Goal: Information Seeking & Learning: Learn about a topic

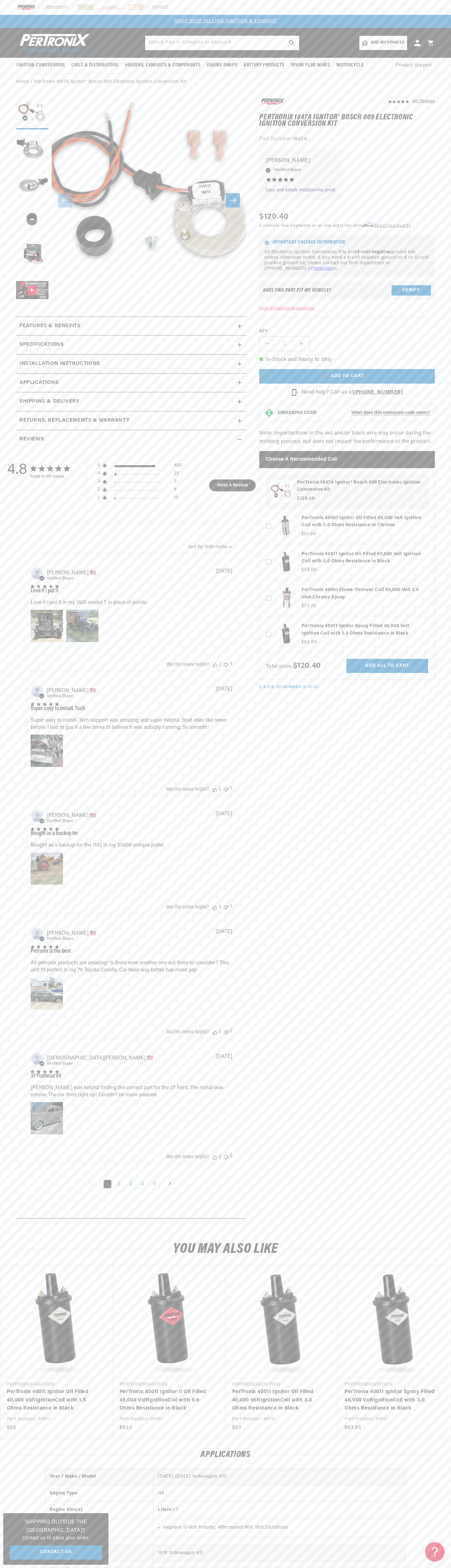
click at [347, 20] on slideshow-component "SHOP BEST SELLING IGNITION & EXHAUST FREE SHIPPING ON ORDERS OVER $109" at bounding box center [226, 21] width 451 height 13
click at [420, 1082] on div "447 Reviews" at bounding box center [340, 661] width 188 height 1128
click at [123, 1567] on html "Skip to content Your cart Your cart is empty Get the right parts the first time…" at bounding box center [226, 784] width 451 height 1568
click at [25, 345] on h2 "Specifications" at bounding box center [41, 345] width 45 height 8
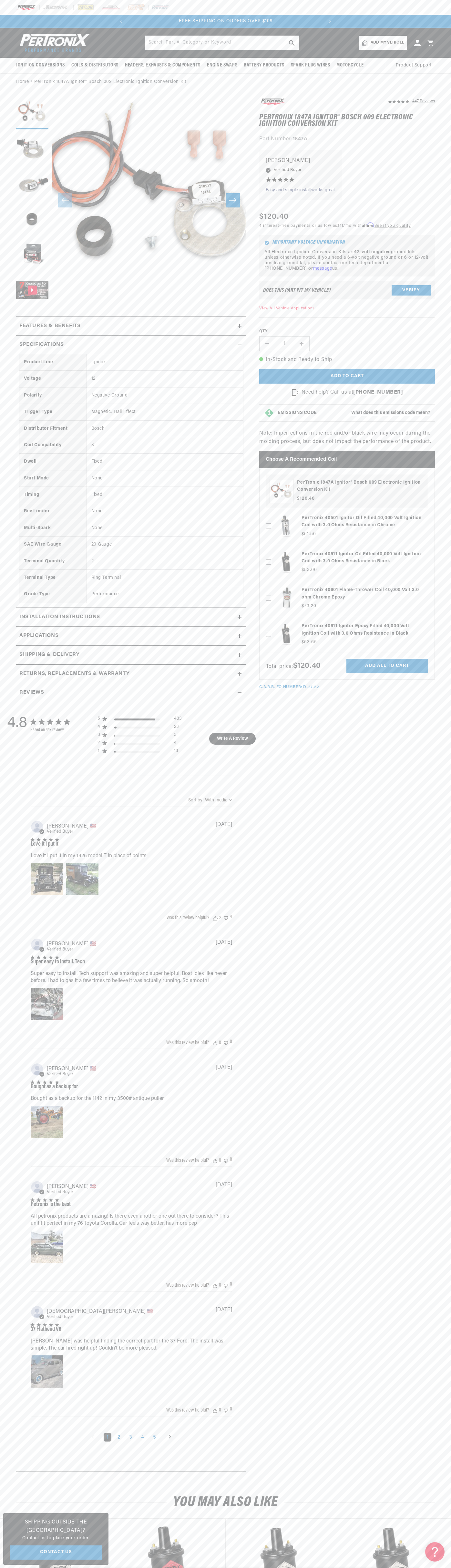
scroll to position [0, 196]
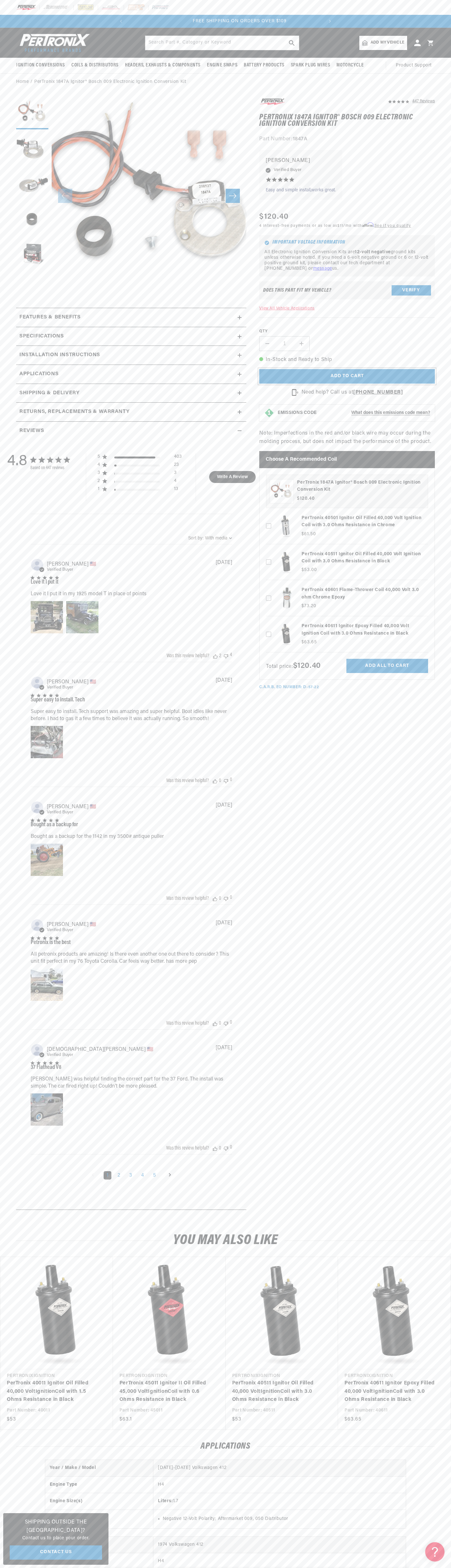
scroll to position [0, 196]
